Goal: Check status: Check status

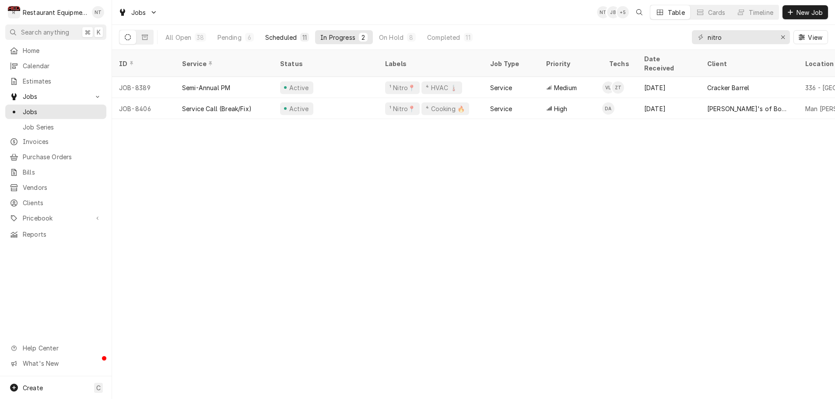
click at [272, 36] on div "Scheduled" at bounding box center [281, 37] width 32 height 9
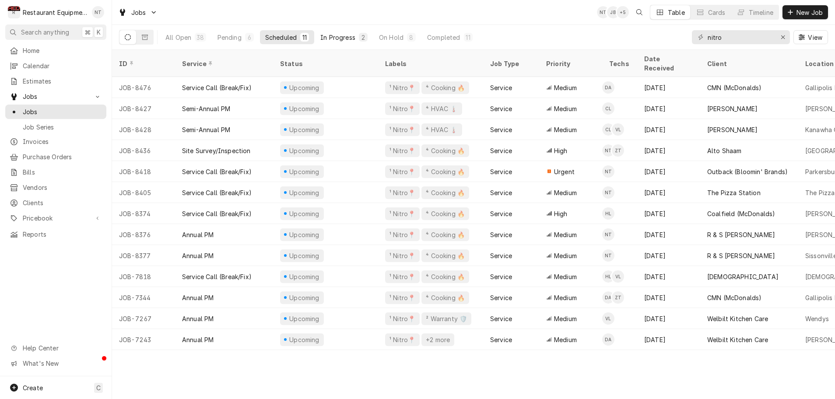
click at [342, 37] on div "In Progress" at bounding box center [337, 37] width 35 height 9
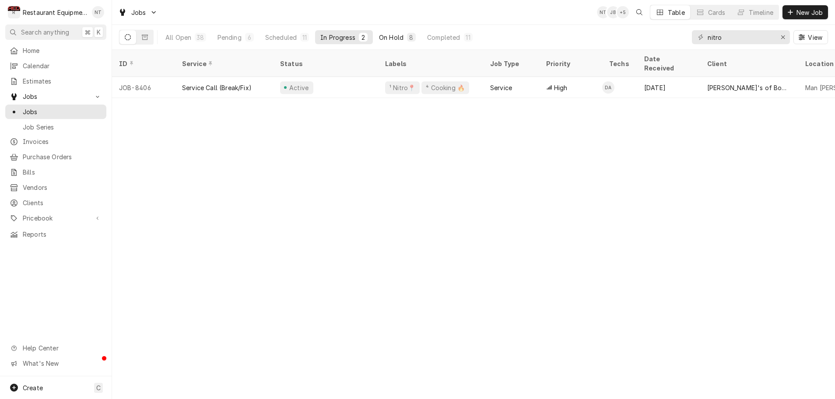
click at [399, 39] on div "On Hold" at bounding box center [391, 37] width 25 height 9
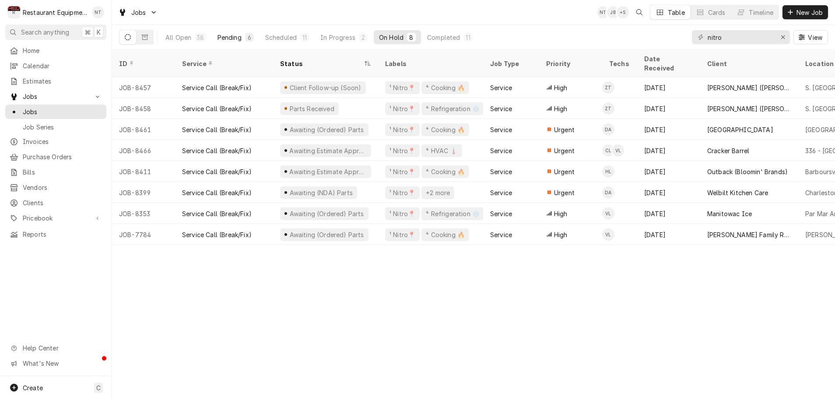
click at [228, 38] on div "Pending" at bounding box center [229, 37] width 24 height 9
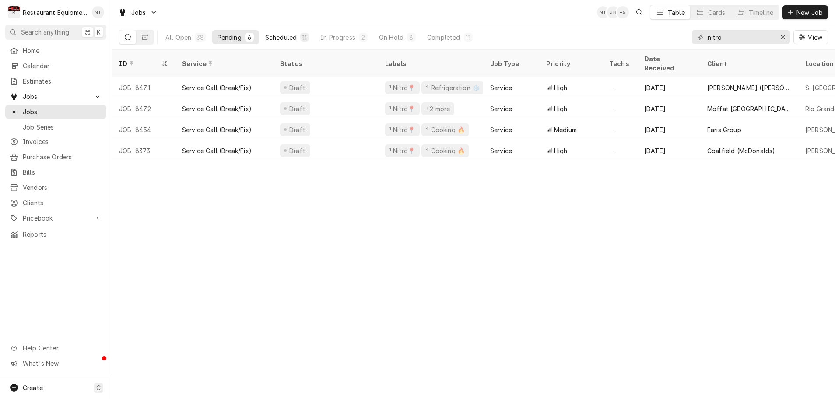
click at [286, 37] on div "Scheduled" at bounding box center [281, 37] width 32 height 9
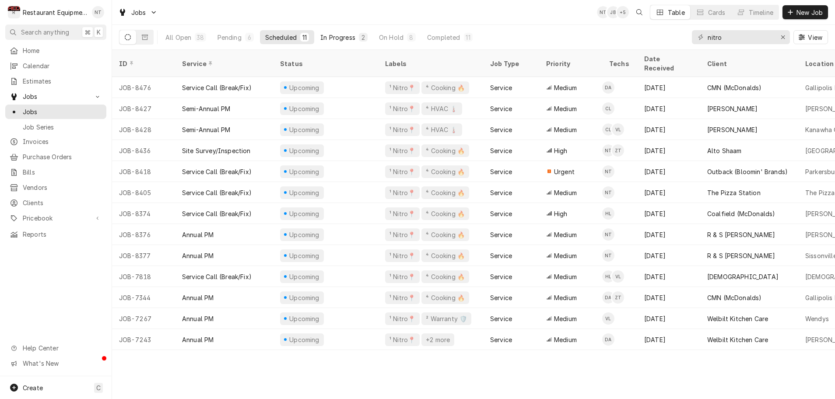
click at [340, 37] on div "In Progress" at bounding box center [337, 37] width 35 height 9
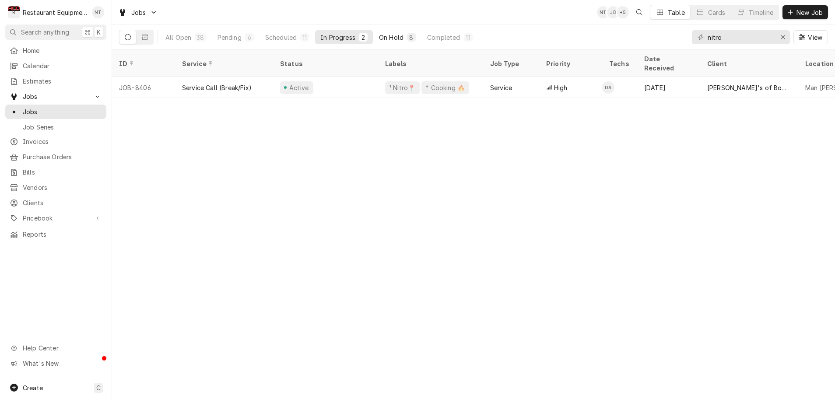
click at [385, 38] on div "On Hold" at bounding box center [391, 37] width 25 height 9
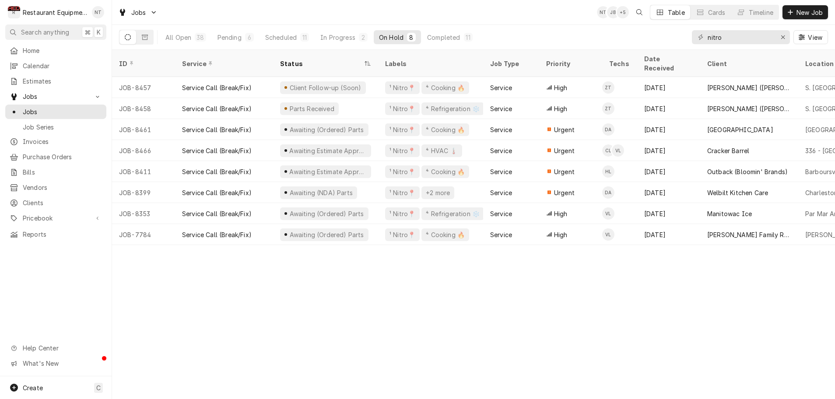
scroll to position [0, 2]
click at [232, 36] on div "Pending" at bounding box center [229, 37] width 24 height 9
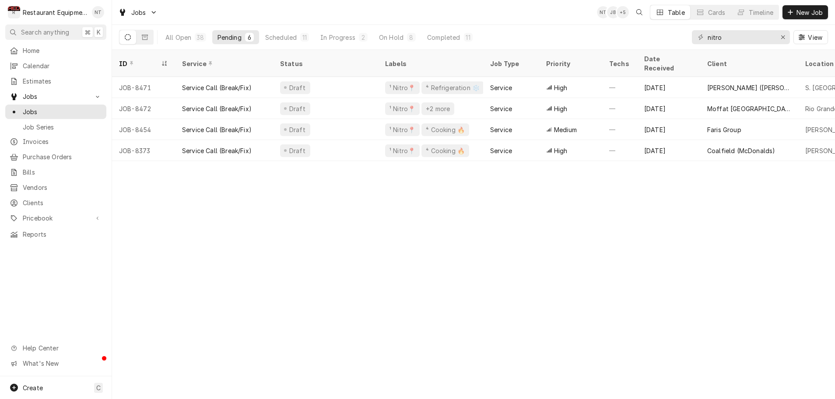
scroll to position [0, 0]
click at [291, 37] on div "Scheduled" at bounding box center [281, 37] width 32 height 9
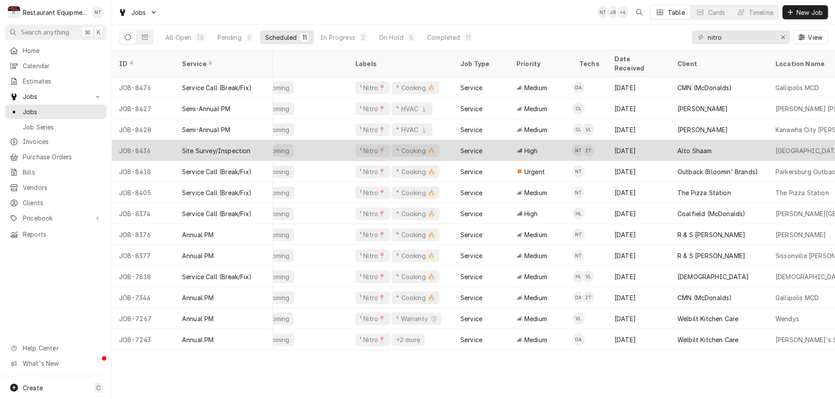
scroll to position [0, 32]
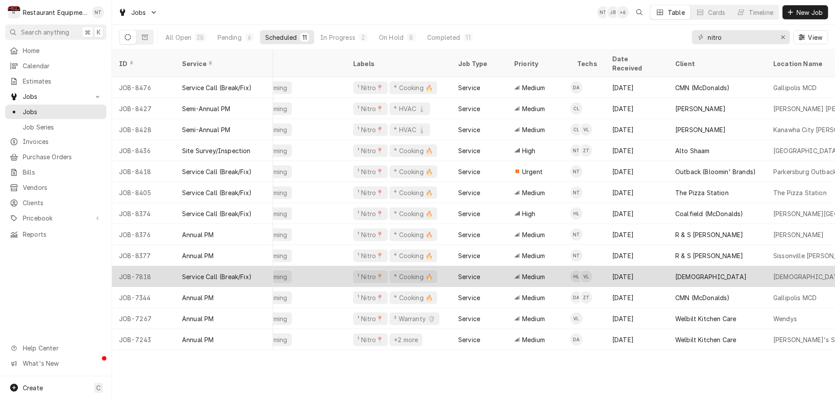
click at [310, 266] on div "Upcoming" at bounding box center [293, 276] width 105 height 21
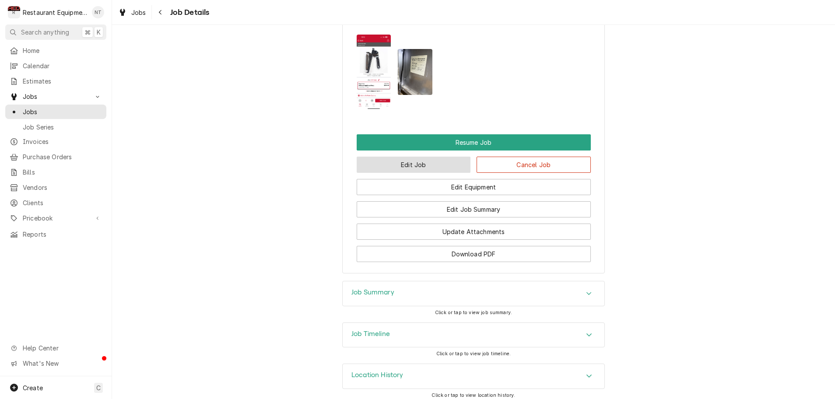
click at [431, 162] on button "Edit Job" at bounding box center [414, 165] width 114 height 16
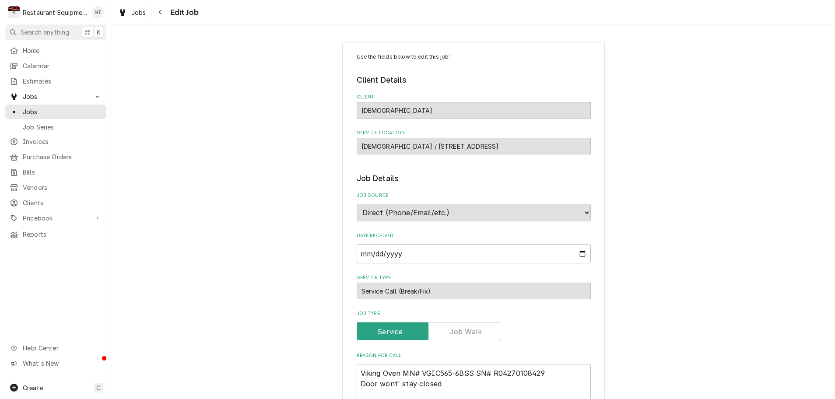
type textarea "x"
click at [161, 12] on icon "Navigate back" at bounding box center [160, 12] width 4 height 6
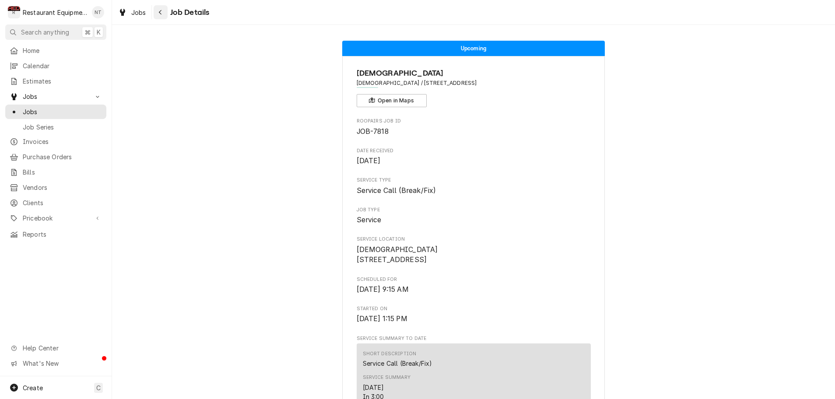
scroll to position [0, 1]
click at [162, 14] on div "Navigate back" at bounding box center [160, 12] width 9 height 9
